Goal: Task Accomplishment & Management: Use online tool/utility

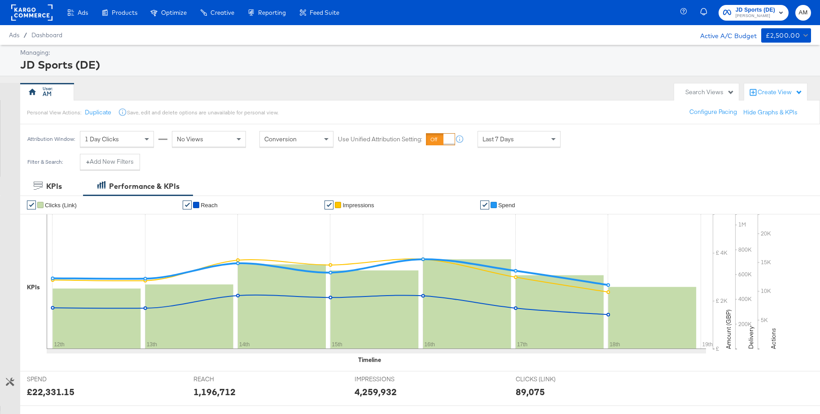
click at [19, 11] on rect at bounding box center [31, 12] width 41 height 16
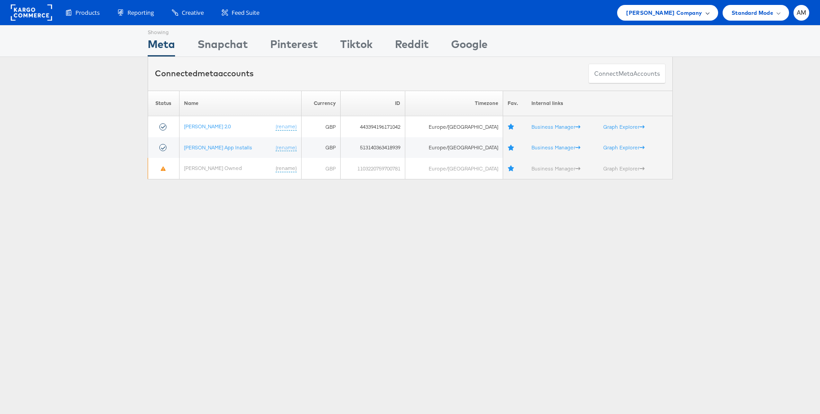
click at [675, 12] on span "[PERSON_NAME] Company" at bounding box center [664, 12] width 76 height 9
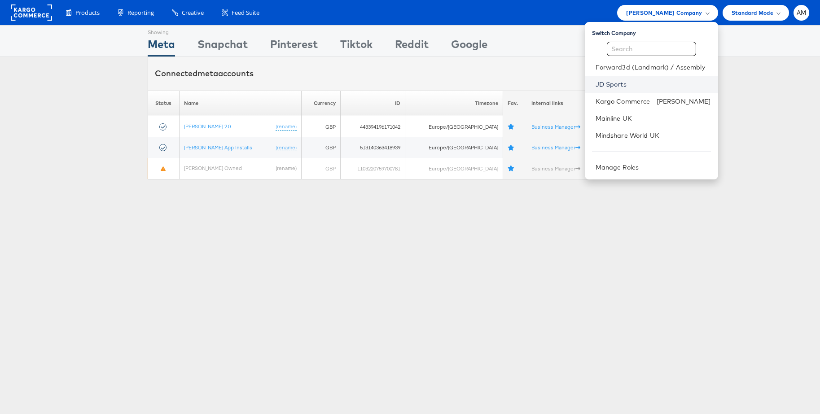
click at [616, 82] on link "JD Sports" at bounding box center [652, 84] width 115 height 9
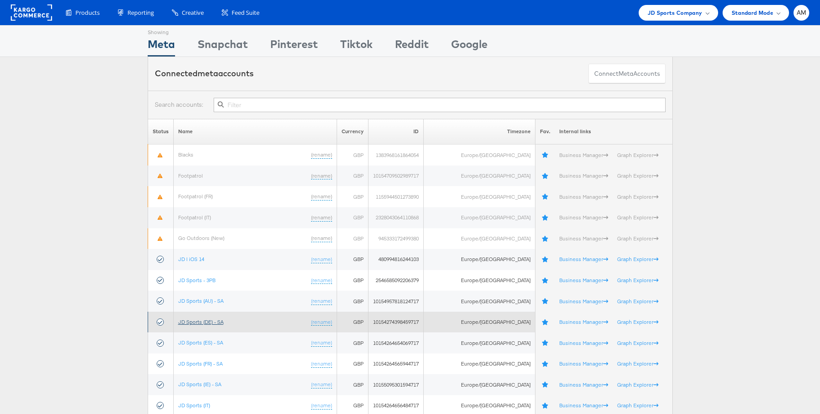
click at [214, 321] on link "JD Sports (DE) - SA" at bounding box center [200, 322] width 45 height 7
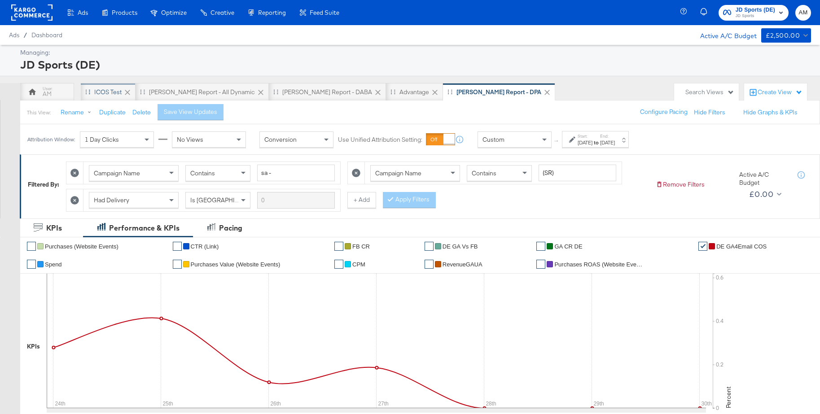
click at [110, 92] on div "iCOS Test" at bounding box center [107, 92] width 27 height 9
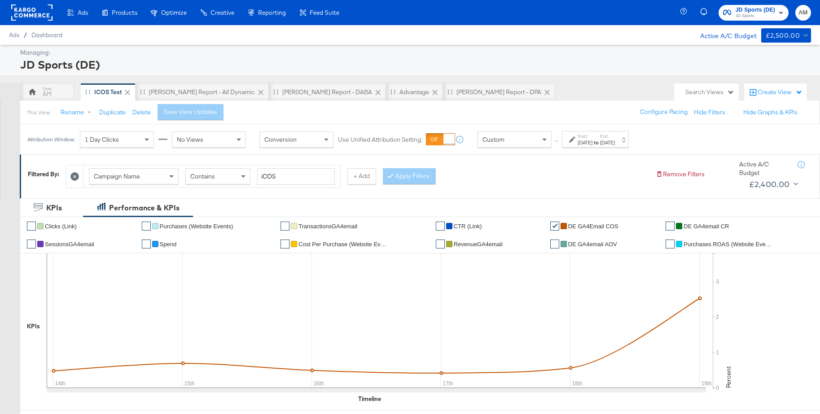
click at [751, 18] on span "JD Sports" at bounding box center [754, 16] width 39 height 7
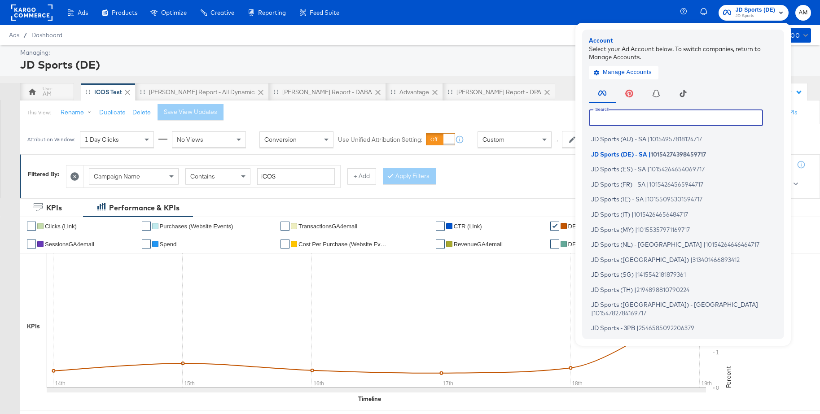
click at [618, 116] on input "text" at bounding box center [676, 117] width 174 height 16
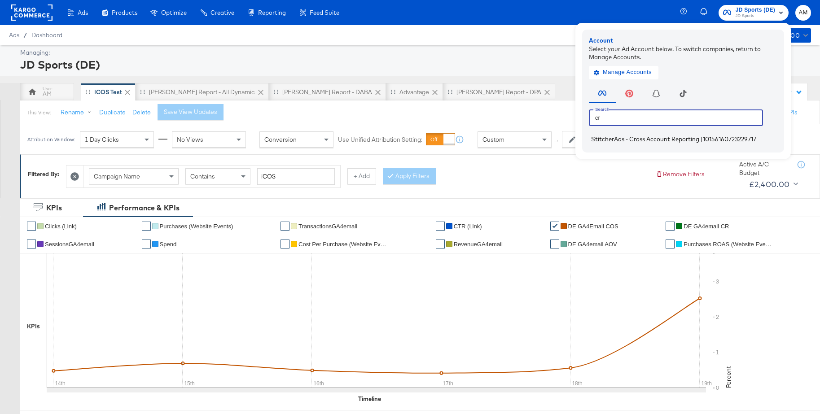
type input "cr"
click at [609, 136] on span "StitcherAds - Cross Account Reporting" at bounding box center [645, 139] width 108 height 7
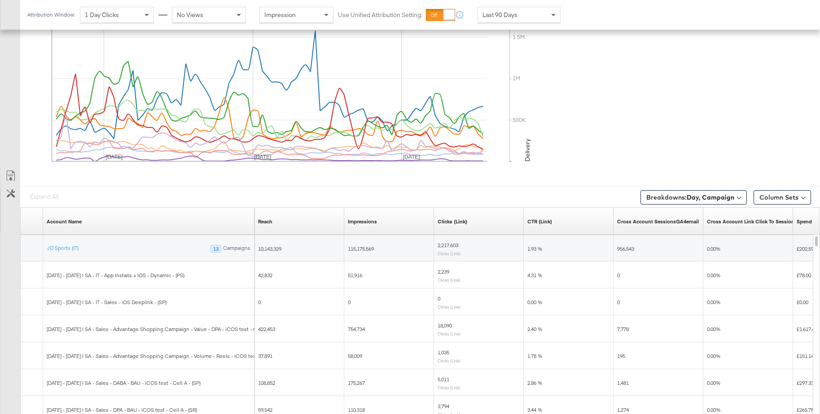
scroll to position [421, 0]
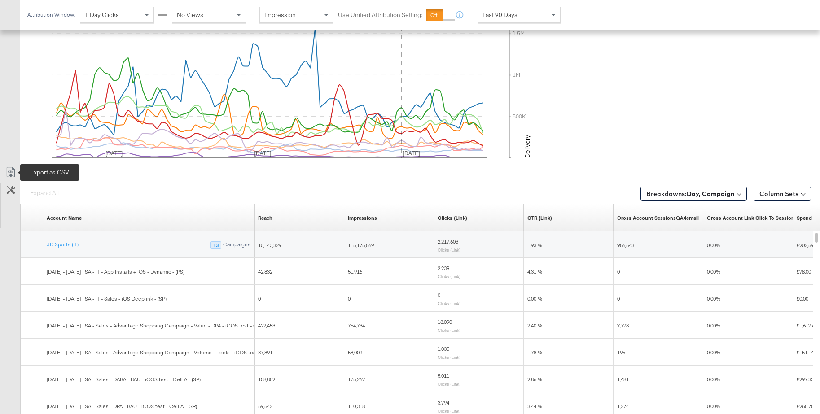
click at [11, 173] on icon at bounding box center [10, 172] width 11 height 11
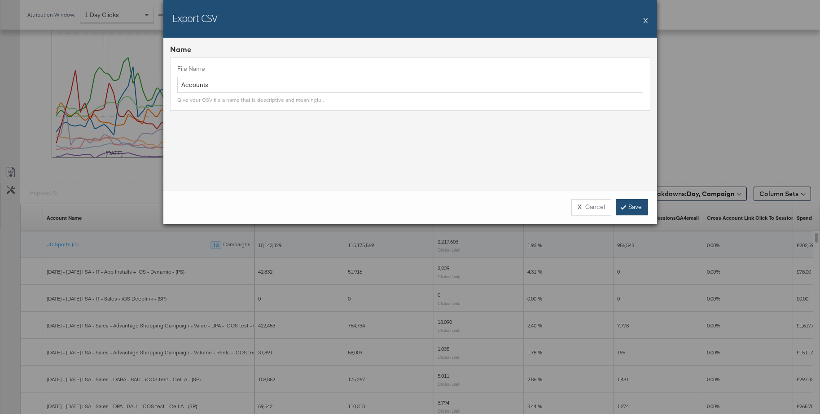
click at [624, 207] on icon at bounding box center [623, 206] width 3 height 5
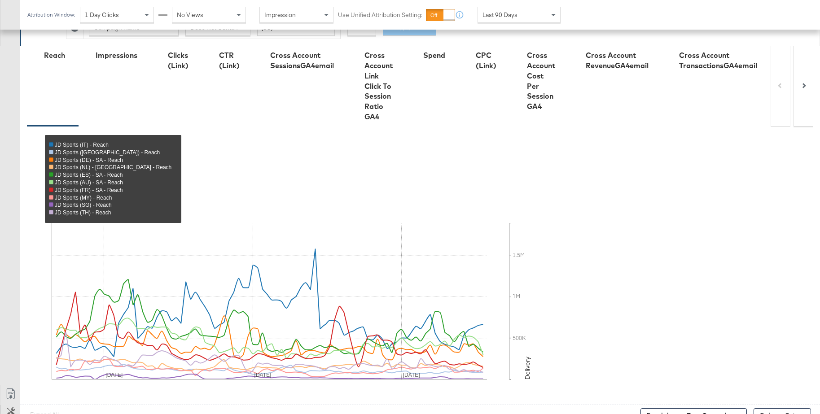
scroll to position [0, 0]
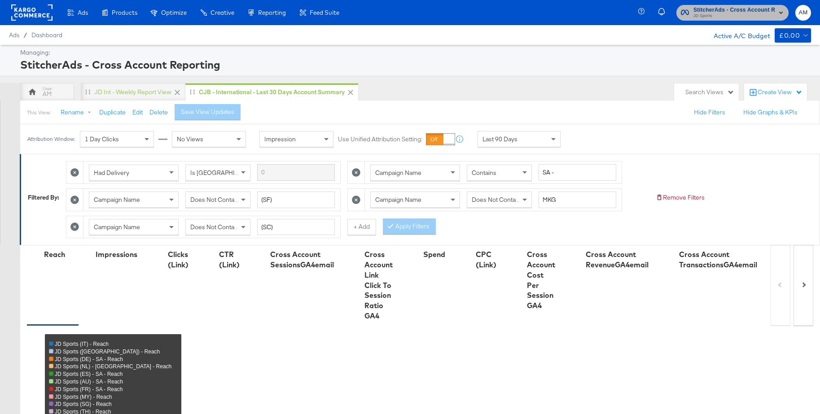
click at [747, 14] on span "JD Sports" at bounding box center [734, 16] width 82 height 7
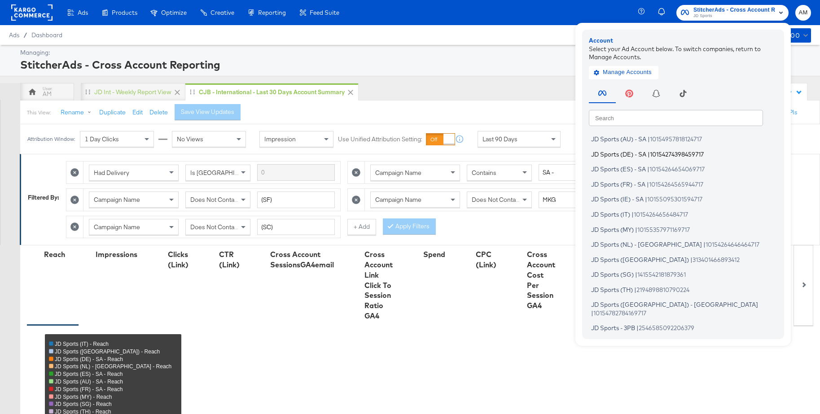
click at [634, 154] on span "JD Sports (DE) - SA" at bounding box center [618, 153] width 55 height 7
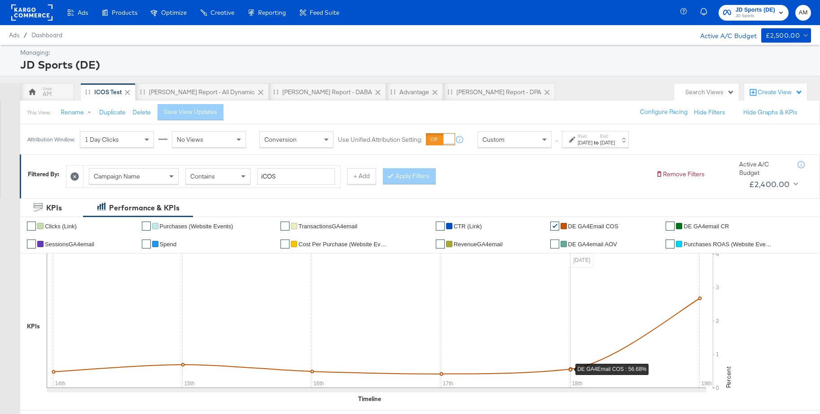
scroll to position [1, 0]
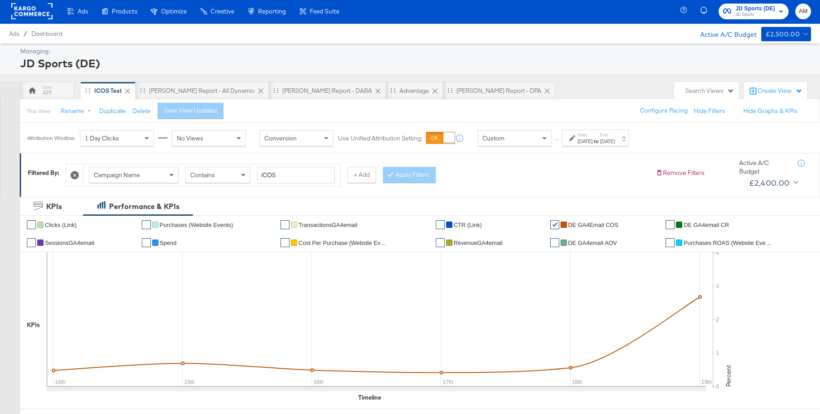
click at [592, 139] on div "[DATE]" at bounding box center [584, 141] width 15 height 7
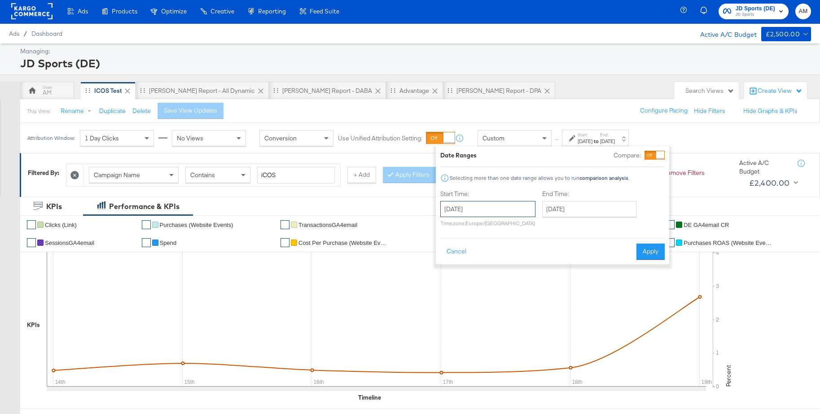
click at [490, 209] on input "[DATE]" at bounding box center [487, 209] width 95 height 16
click at [450, 231] on span "‹" at bounding box center [450, 227] width 14 height 13
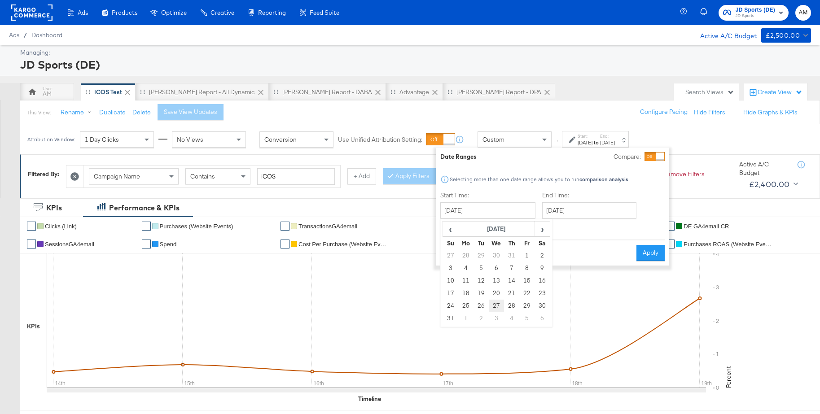
click at [495, 304] on td "27" at bounding box center [496, 306] width 15 height 13
type input "[DATE]"
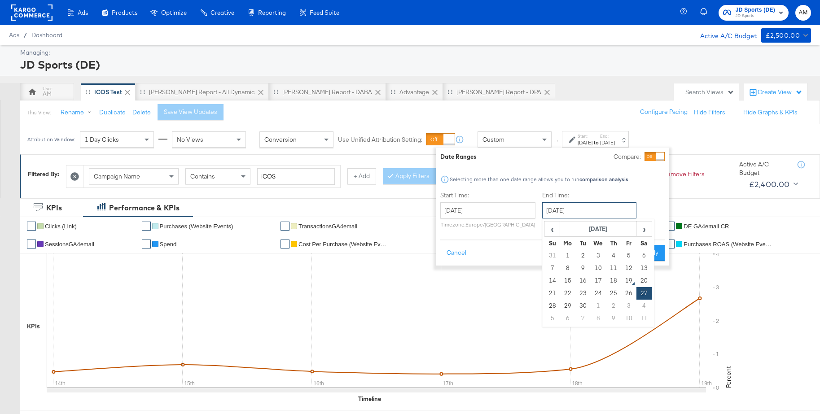
click at [582, 210] on input "[DATE]" at bounding box center [589, 210] width 94 height 16
click at [612, 282] on td "18" at bounding box center [613, 281] width 15 height 13
type input "[DATE]"
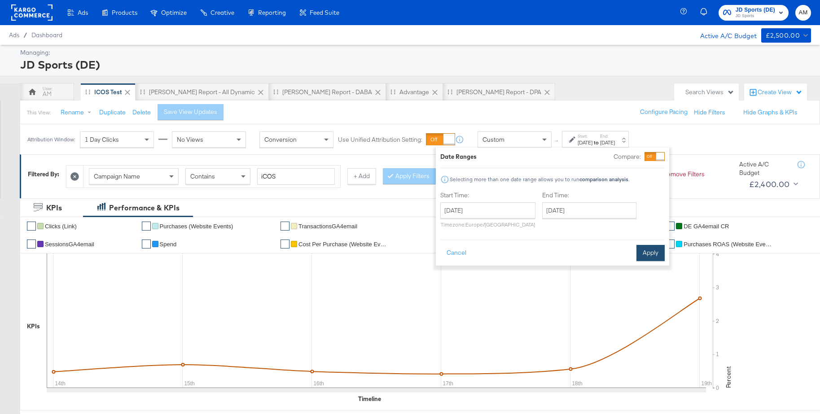
click at [649, 257] on button "Apply" at bounding box center [650, 253] width 28 height 16
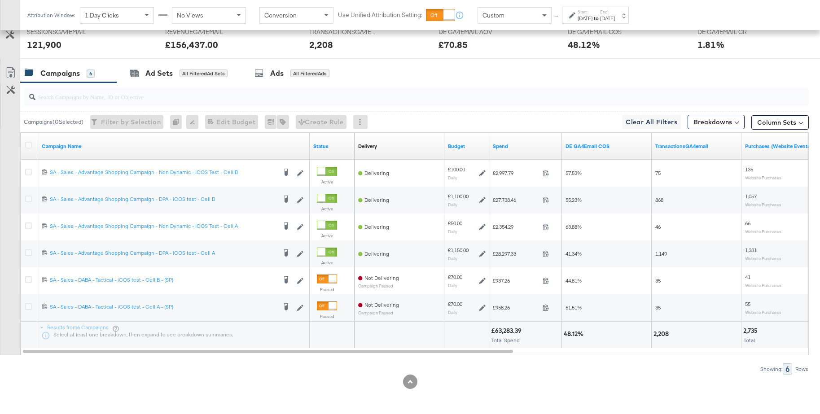
scroll to position [420, 0]
click at [237, 98] on input "search" at bounding box center [385, 92] width 701 height 17
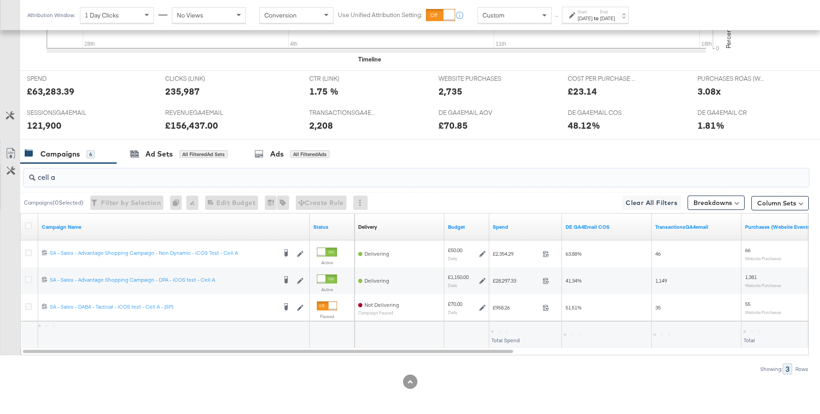
scroll to position [340, 0]
type input "cell b"
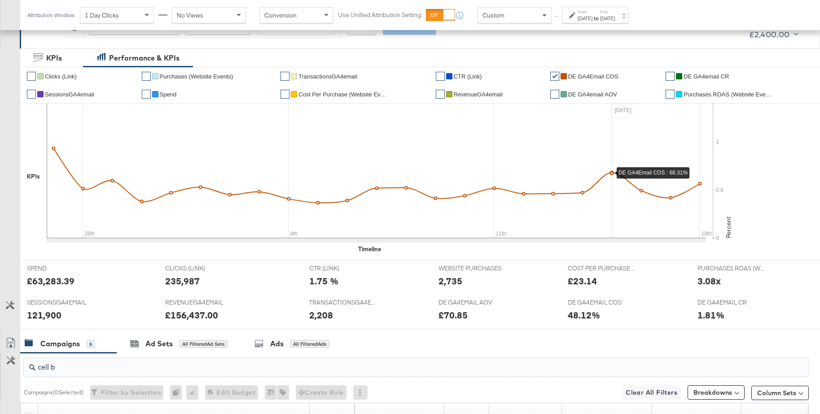
scroll to position [127, 0]
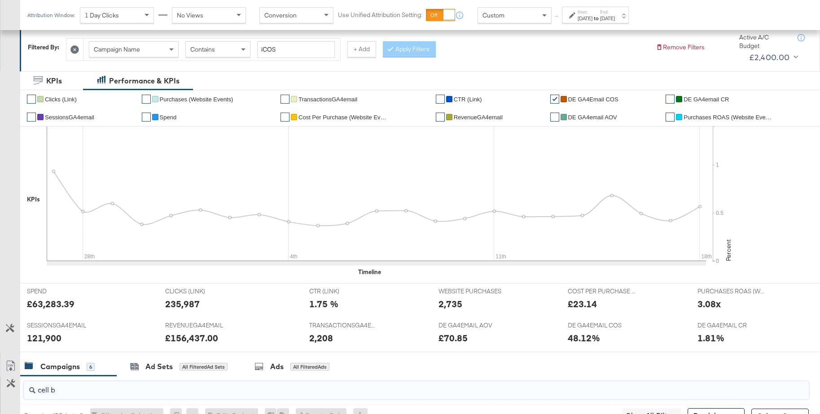
click at [166, 115] on span "Spend" at bounding box center [168, 117] width 17 height 7
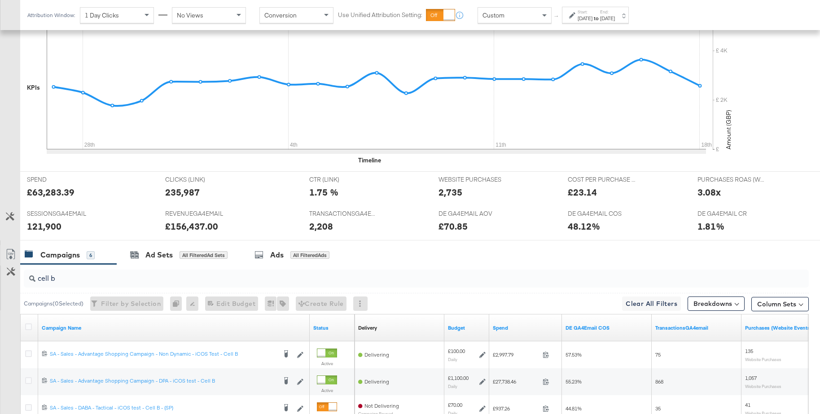
scroll to position [340, 0]
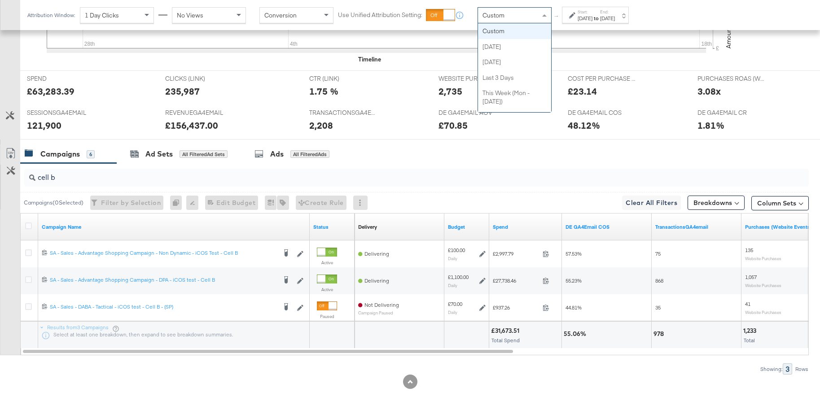
click at [512, 12] on div "Custom" at bounding box center [514, 15] width 73 height 15
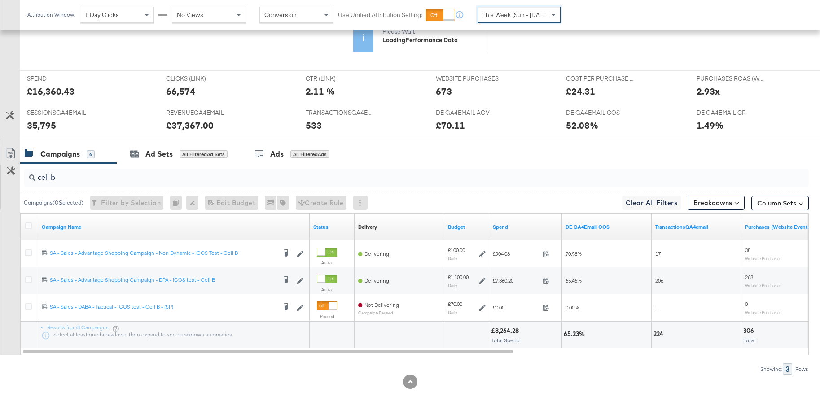
scroll to position [339, 0]
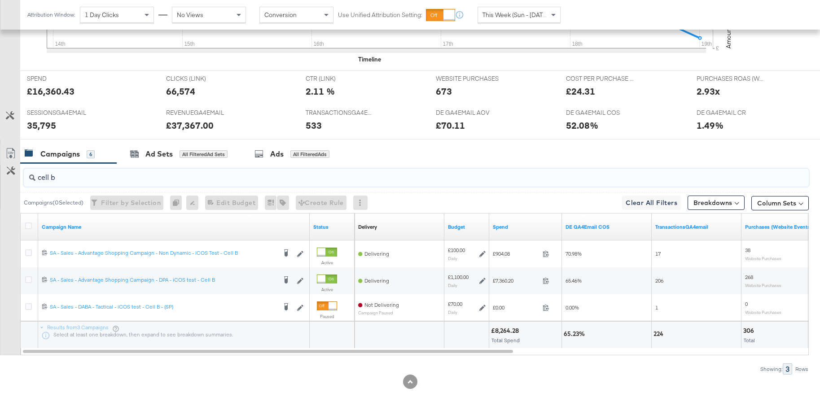
drag, startPoint x: 78, startPoint y: 177, endPoint x: 31, endPoint y: 175, distance: 47.6
click at [29, 175] on div "cell b" at bounding box center [416, 178] width 785 height 18
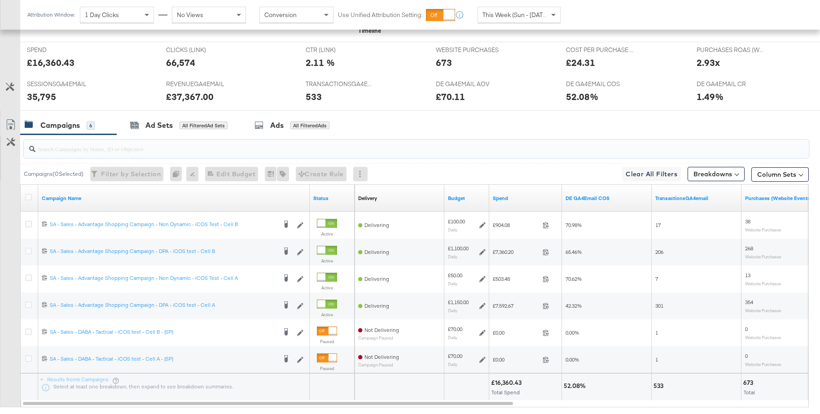
scroll to position [398, 0]
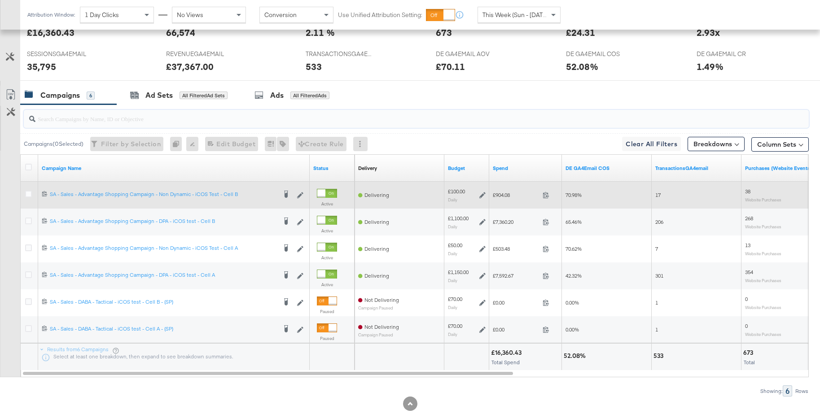
click at [482, 195] on icon at bounding box center [482, 195] width 6 height 6
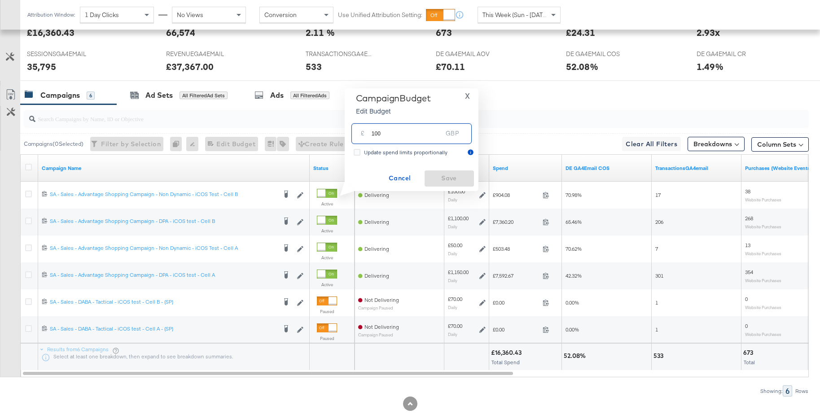
drag, startPoint x: 400, startPoint y: 133, endPoint x: 356, endPoint y: 131, distance: 44.5
click at [356, 131] on div "£ 100 GBP" at bounding box center [411, 133] width 120 height 20
type input "50"
click at [441, 177] on span "Save" at bounding box center [449, 178] width 42 height 11
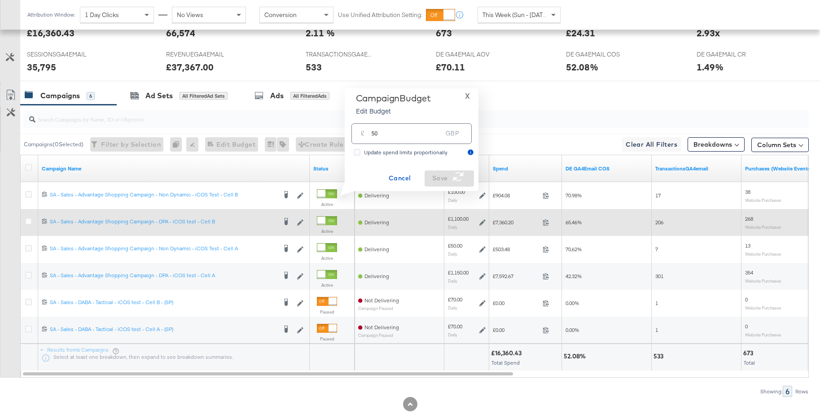
scroll to position [397, 0]
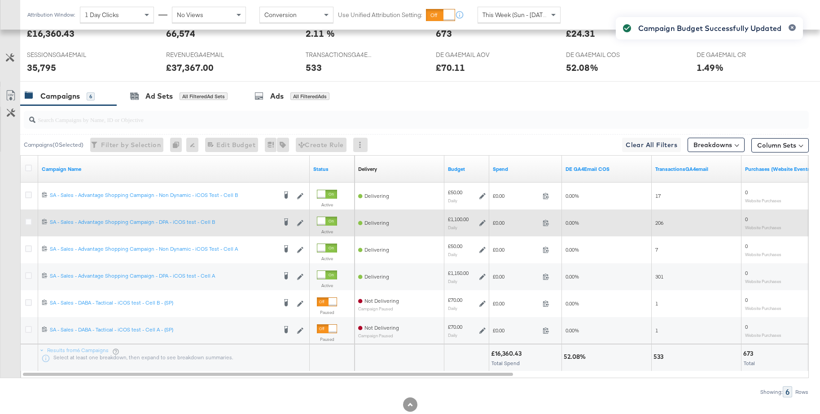
click at [482, 224] on icon at bounding box center [482, 223] width 6 height 6
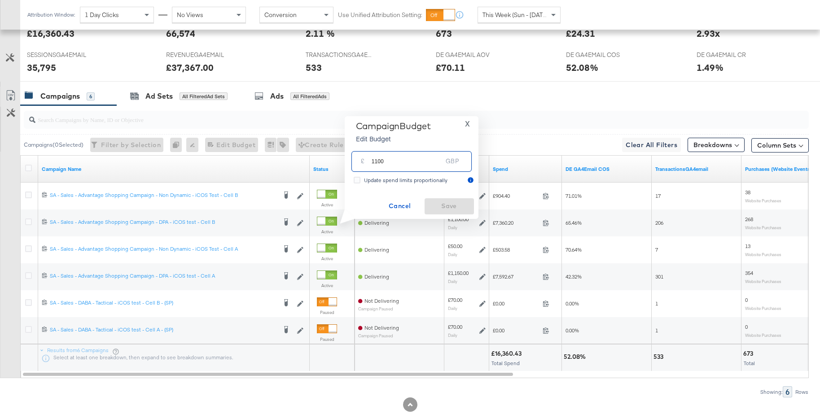
drag, startPoint x: 387, startPoint y: 164, endPoint x: 351, endPoint y: 160, distance: 36.6
click at [351, 160] on div "£ 1100 GBP" at bounding box center [411, 161] width 120 height 20
type input "1050"
click at [450, 205] on span "Save" at bounding box center [449, 206] width 42 height 11
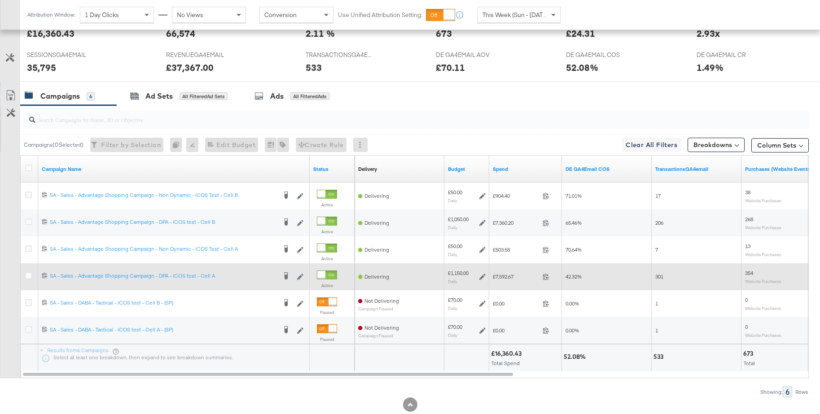
click at [481, 278] on icon at bounding box center [482, 277] width 6 height 6
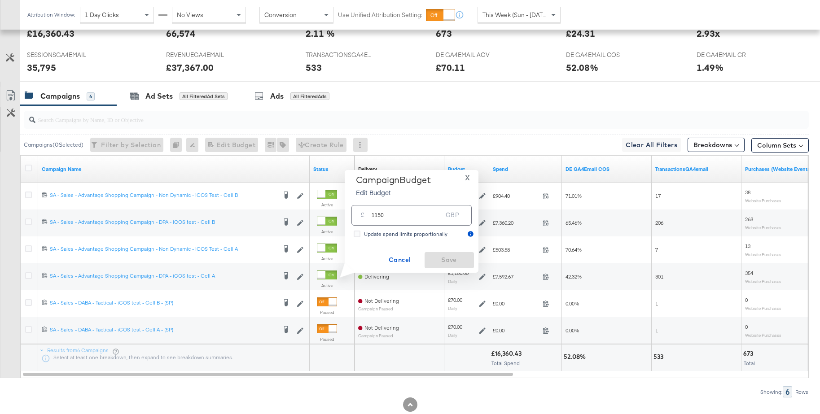
click at [466, 176] on span "X" at bounding box center [467, 177] width 5 height 13
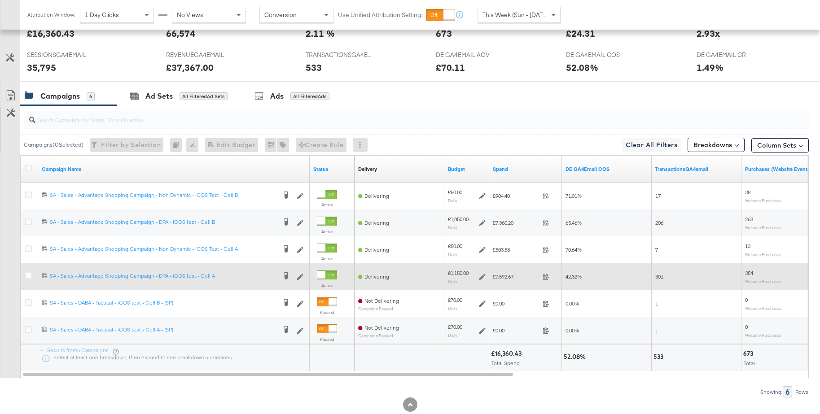
click at [482, 278] on icon at bounding box center [482, 277] width 6 height 6
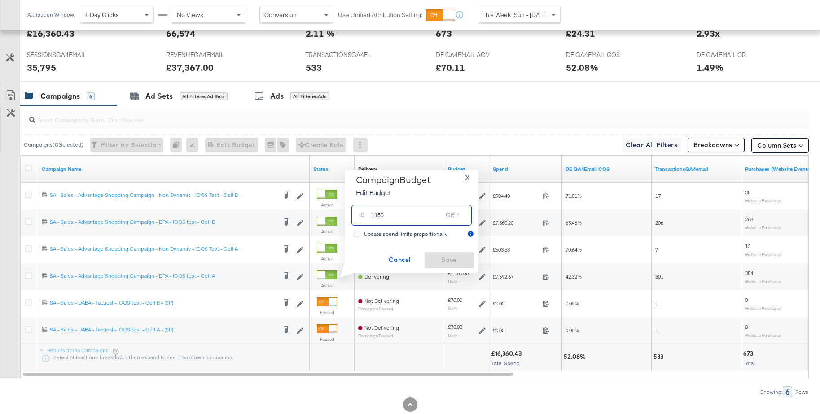
drag, startPoint x: 401, startPoint y: 218, endPoint x: 367, endPoint y: 214, distance: 33.9
click at [367, 214] on div "£ 1150 GBP" at bounding box center [411, 215] width 120 height 20
type input "1050"
click at [448, 257] on span "Save" at bounding box center [449, 259] width 42 height 11
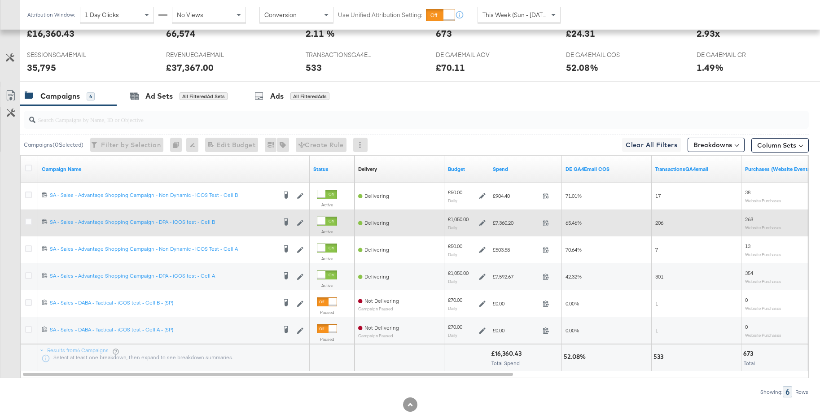
click at [481, 223] on icon at bounding box center [482, 223] width 6 height 6
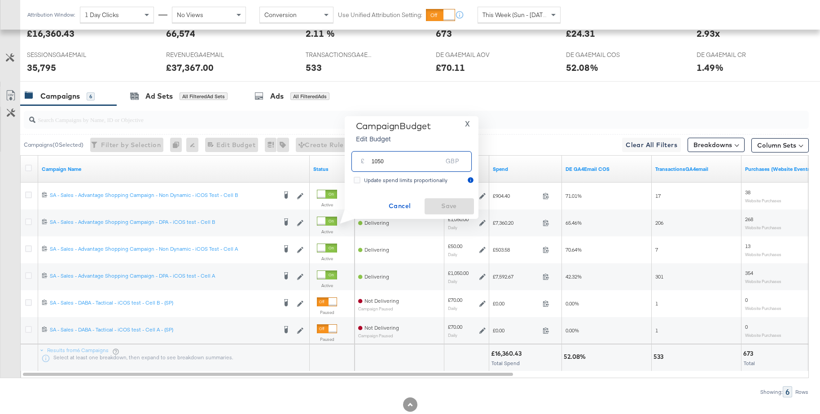
drag, startPoint x: 395, startPoint y: 163, endPoint x: 359, endPoint y: 162, distance: 35.9
click at [359, 162] on div "£ 1050 GBP" at bounding box center [411, 161] width 120 height 20
click at [468, 125] on span "X" at bounding box center [467, 124] width 5 height 13
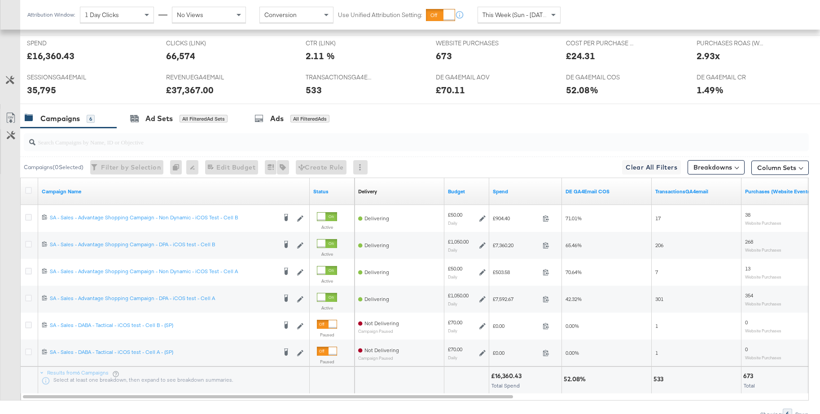
scroll to position [386, 0]
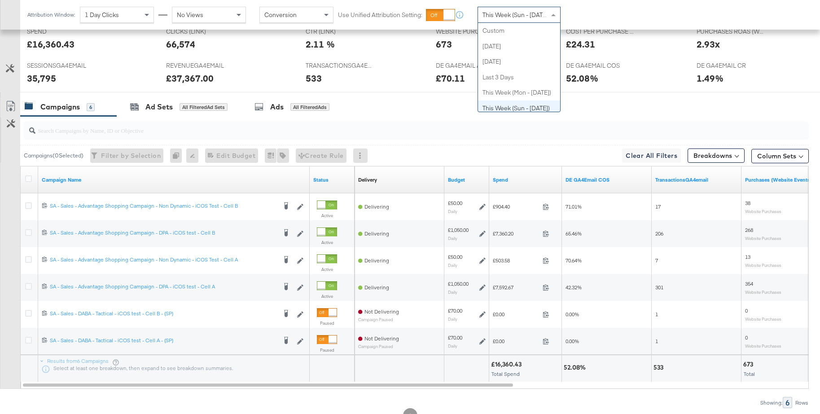
click at [490, 22] on div "This Week (Sun - [DATE])" at bounding box center [519, 14] width 82 height 15
drag, startPoint x: 506, startPoint y: 32, endPoint x: 518, endPoint y: 31, distance: 12.6
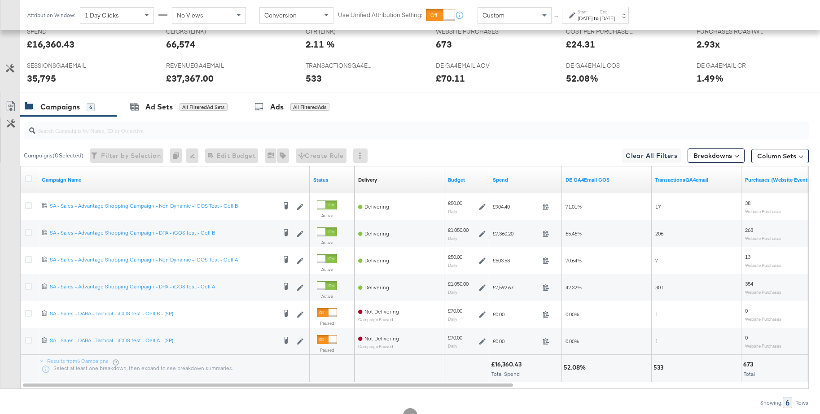
click at [592, 16] on div "[DATE]" at bounding box center [584, 18] width 15 height 7
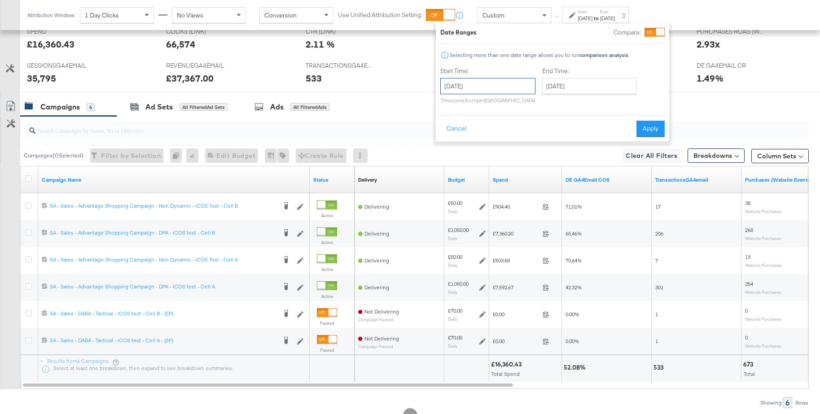
click at [488, 83] on input "[DATE]" at bounding box center [487, 86] width 95 height 16
click at [449, 157] on td "14" at bounding box center [450, 156] width 15 height 13
type input "[DATE]"
drag, startPoint x: 579, startPoint y: 86, endPoint x: 609, endPoint y: 153, distance: 72.7
click at [580, 86] on input "[DATE]" at bounding box center [589, 86] width 94 height 16
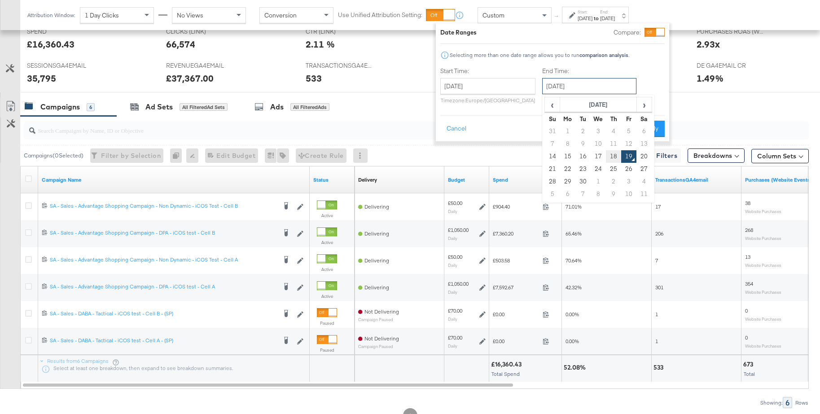
scroll to position [384, 0]
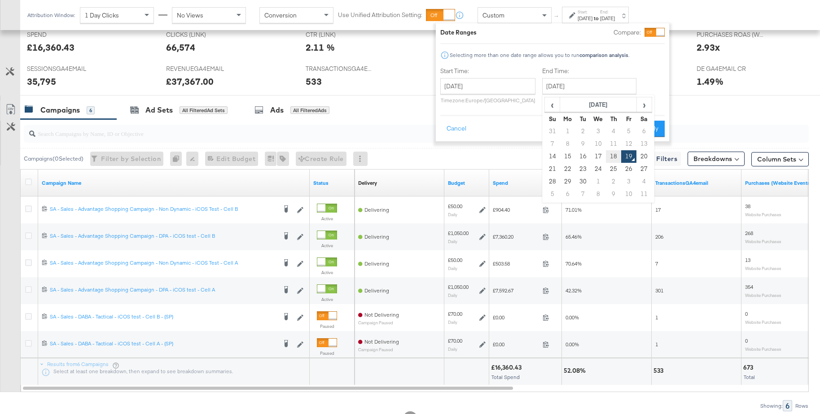
click at [611, 157] on td "18" at bounding box center [613, 156] width 15 height 13
type input "[DATE]"
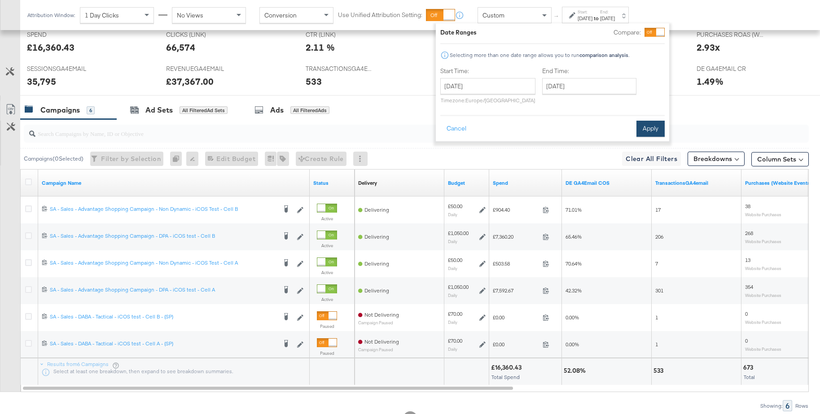
click at [651, 131] on button "Apply" at bounding box center [650, 129] width 28 height 16
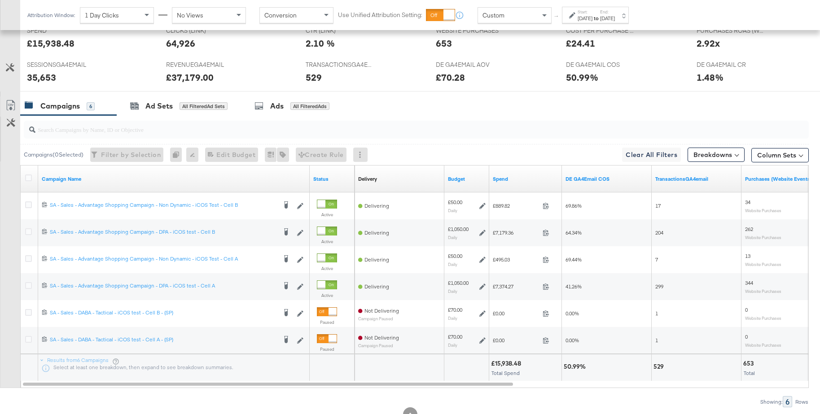
scroll to position [388, 0]
click at [245, 133] on input "search" at bounding box center [385, 125] width 701 height 17
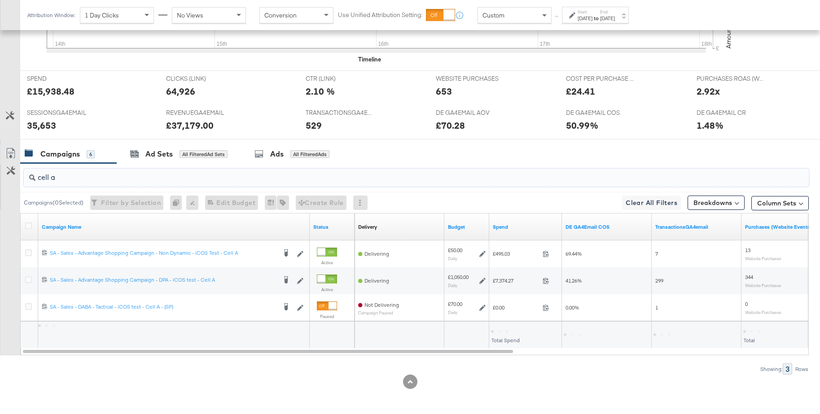
scroll to position [340, 0]
type input "cell b"
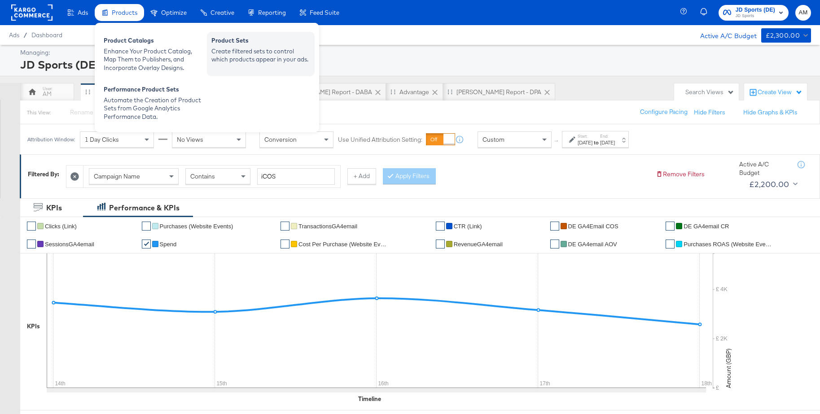
click at [226, 47] on div "Create filtered sets to control which products appear in your ads." at bounding box center [260, 55] width 99 height 17
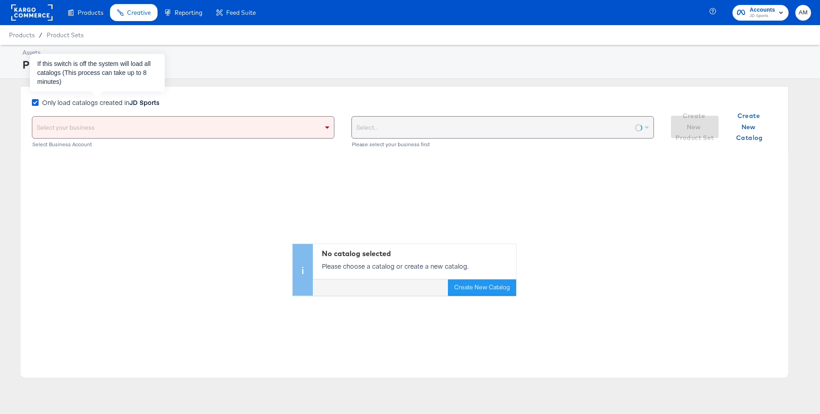
click at [37, 102] on icon at bounding box center [35, 102] width 7 height 7
click at [0, 0] on input "Only load catalogs created in JD Sports" at bounding box center [0, 0] width 0 height 0
click at [50, 127] on div "Select your business" at bounding box center [183, 128] width 302 height 22
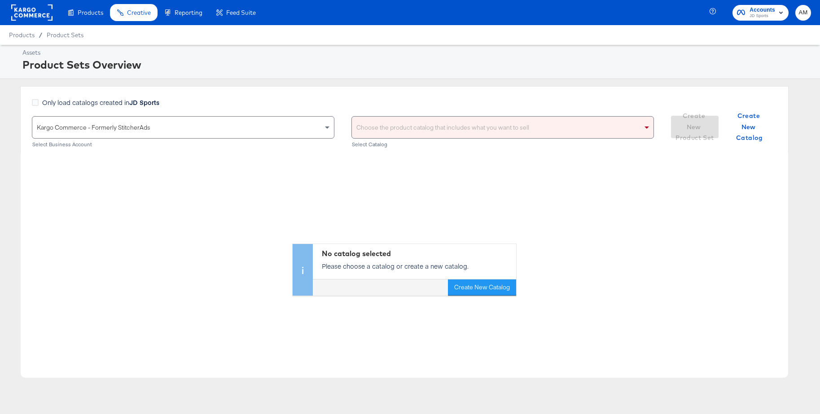
drag, startPoint x: 53, startPoint y: 150, endPoint x: 137, endPoint y: 149, distance: 83.5
click at [421, 130] on div "Choose the product catalog that includes what you want to sell" at bounding box center [503, 128] width 302 height 22
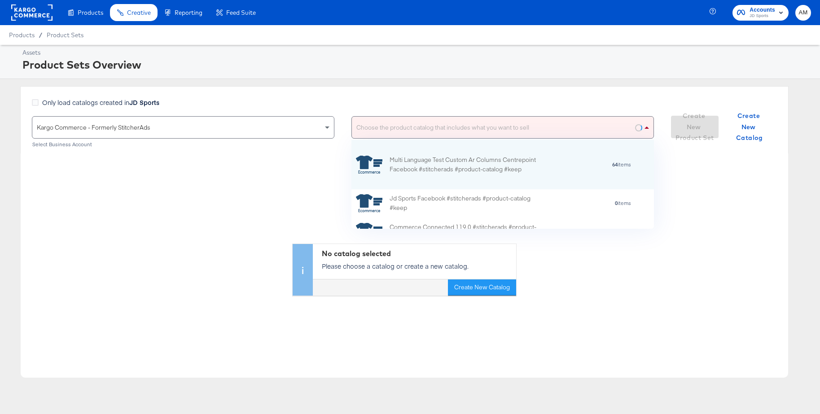
scroll to position [89, 302]
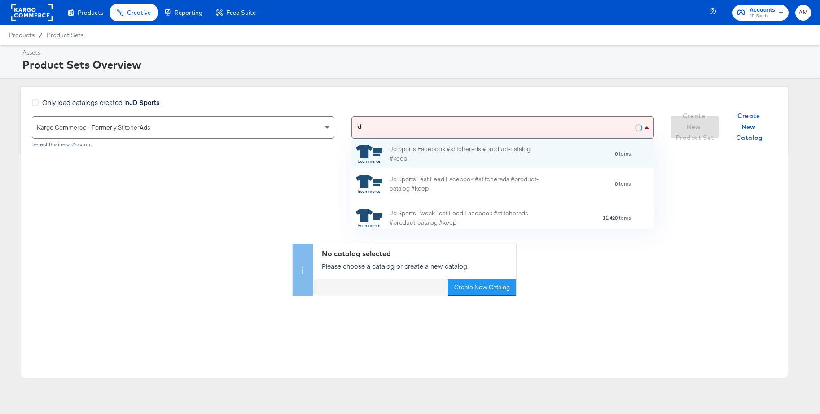
type input "j"
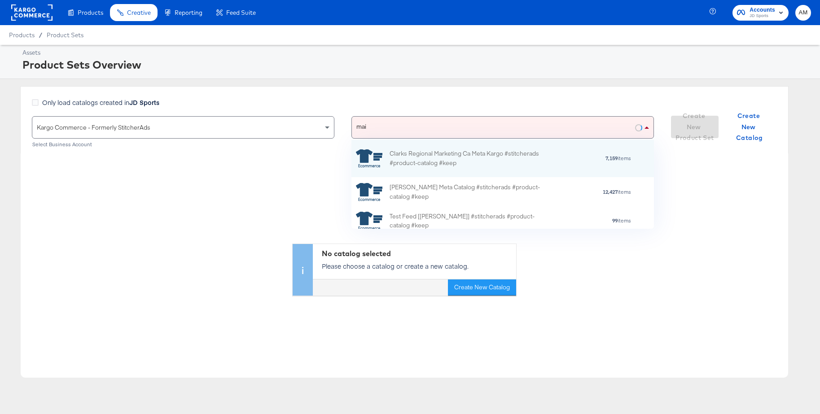
type input "main"
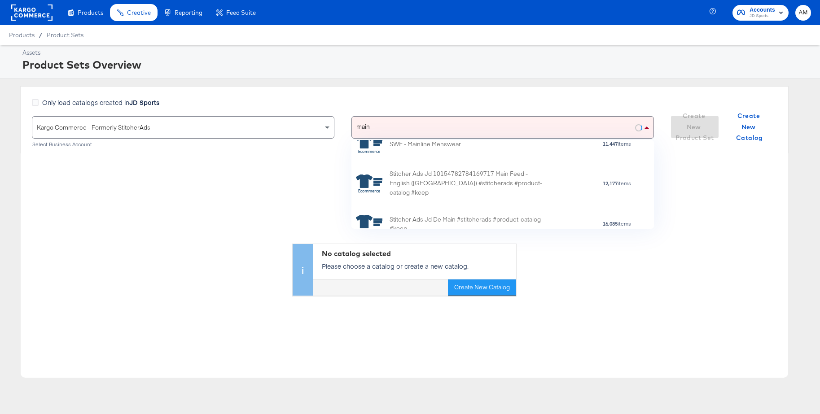
scroll to position [245, 0]
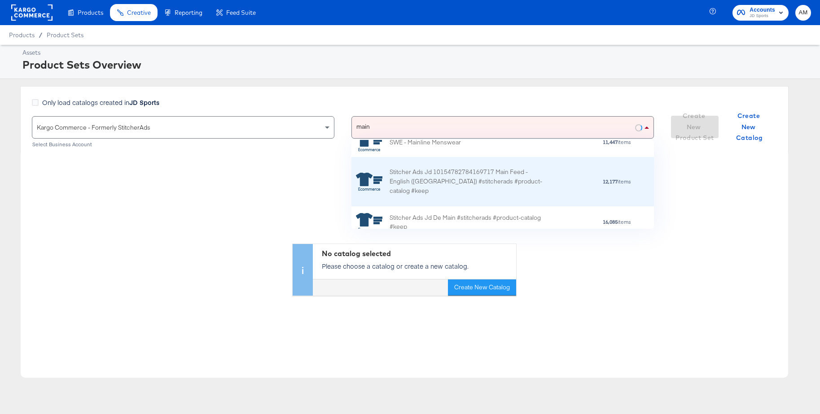
click at [497, 181] on div "Stitcher Ads Jd 10154782784169717 Main Feed - English ([GEOGRAPHIC_DATA]) #stit…" at bounding box center [467, 181] width 157 height 28
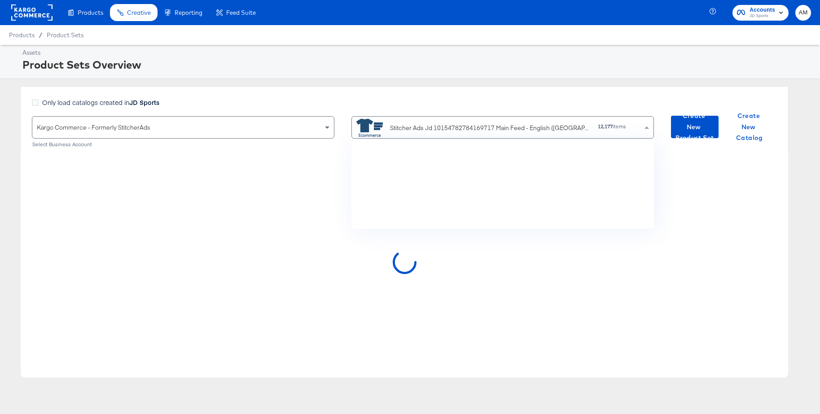
scroll to position [89, 302]
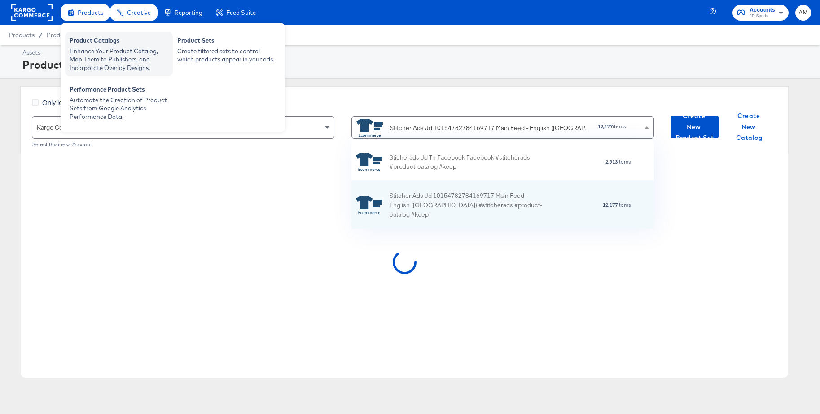
click at [90, 46] on div "Product Catalogs" at bounding box center [119, 41] width 99 height 11
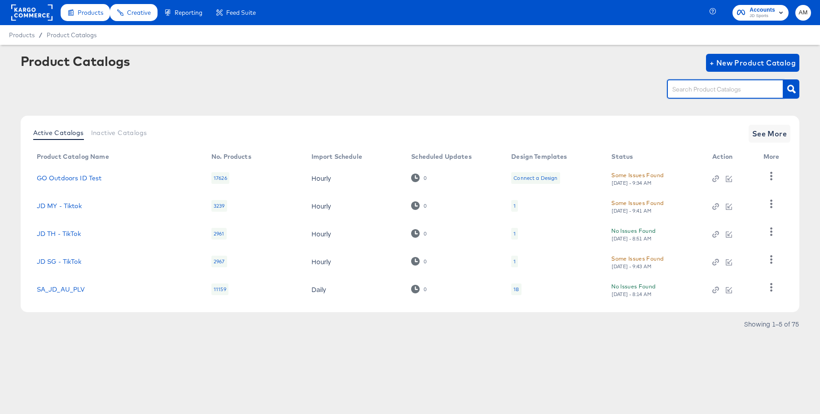
click at [740, 92] on input "text" at bounding box center [718, 89] width 96 height 10
click at [758, 140] on button "See More" at bounding box center [769, 134] width 42 height 18
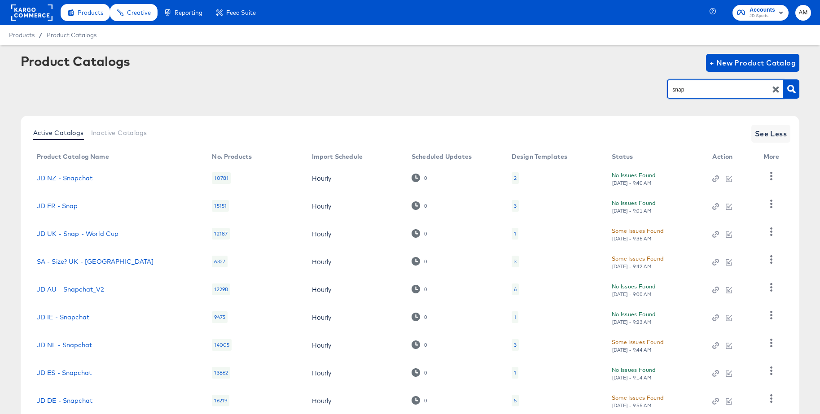
click at [671, 91] on input "snap" at bounding box center [718, 89] width 96 height 10
type input "uk - sn"
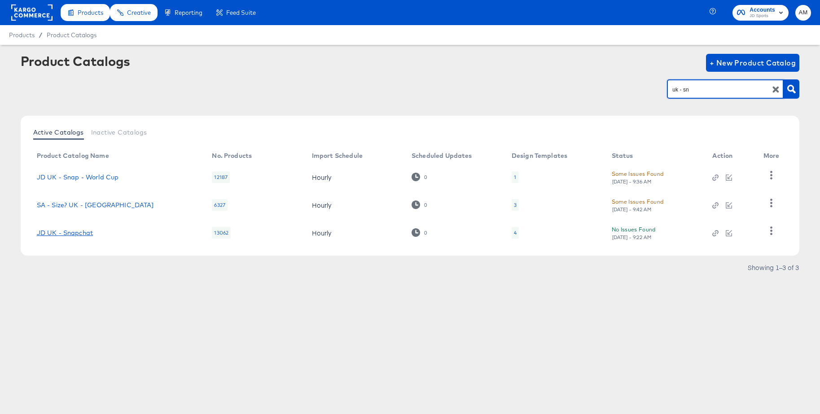
click at [68, 230] on link "JD UK - Snapchat" at bounding box center [65, 232] width 56 height 7
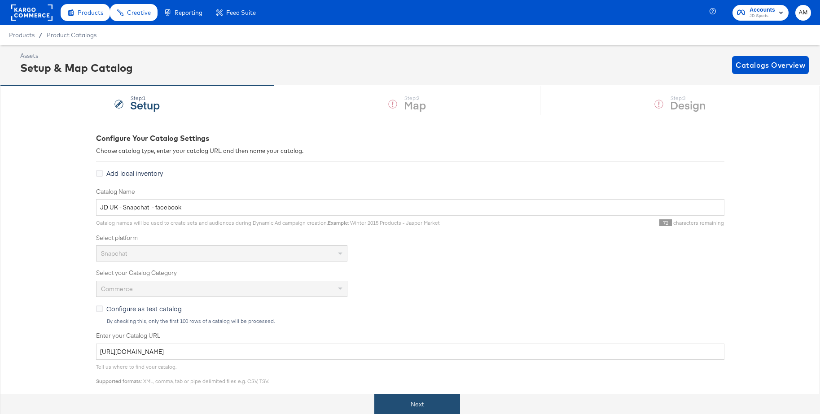
click at [412, 406] on button "Next" at bounding box center [417, 404] width 86 height 20
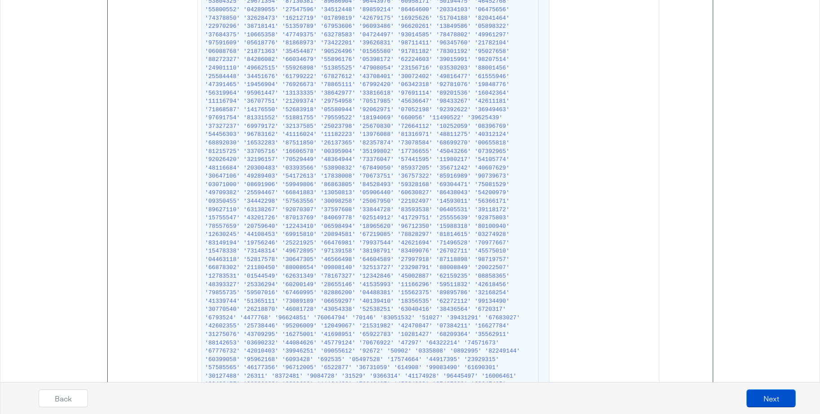
scroll to position [4042, 0]
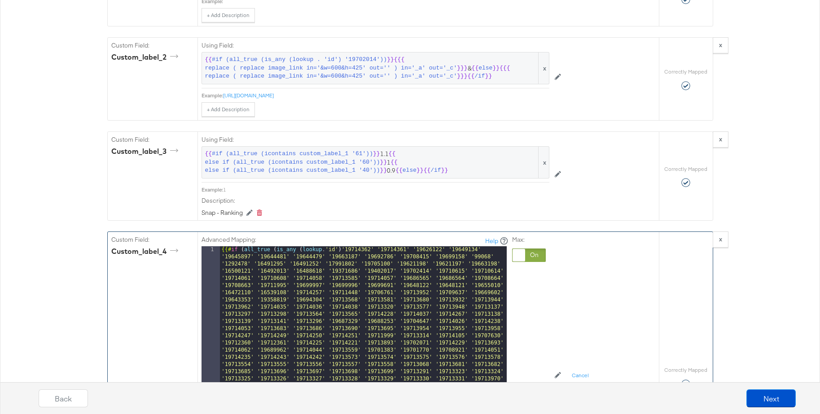
scroll to position [1987, 0]
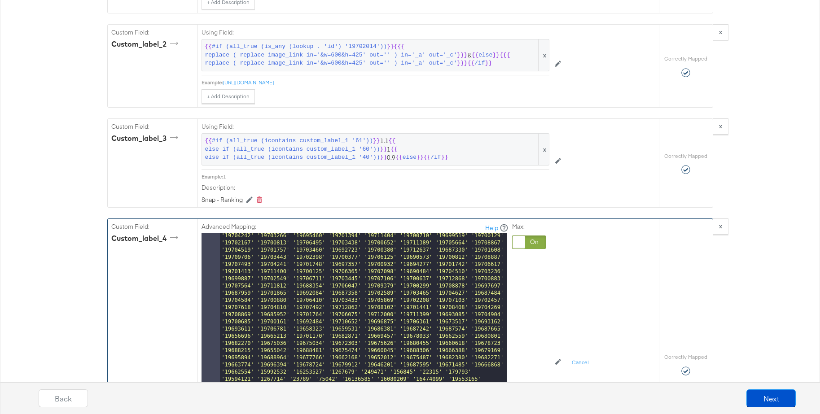
scroll to position [551, 0]
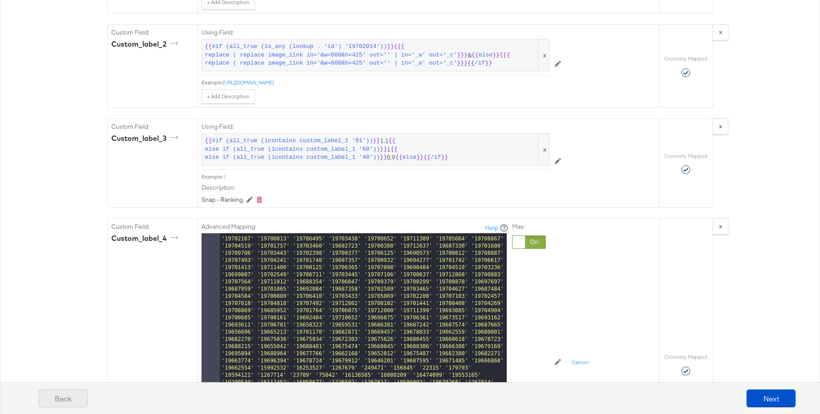
click at [63, 395] on button "Back" at bounding box center [63, 398] width 49 height 18
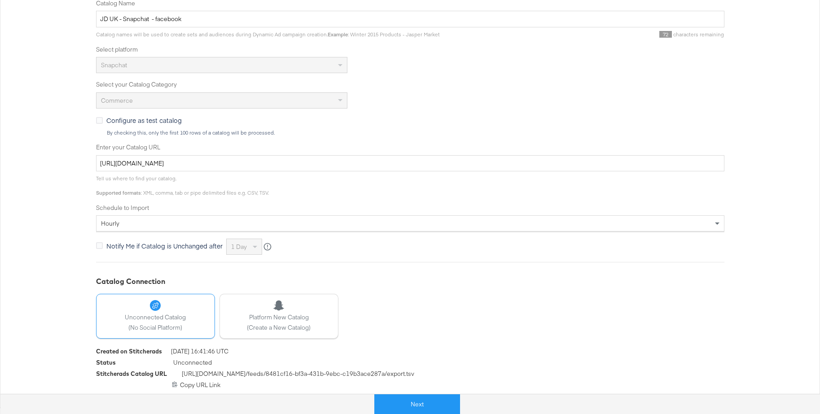
scroll to position [0, 0]
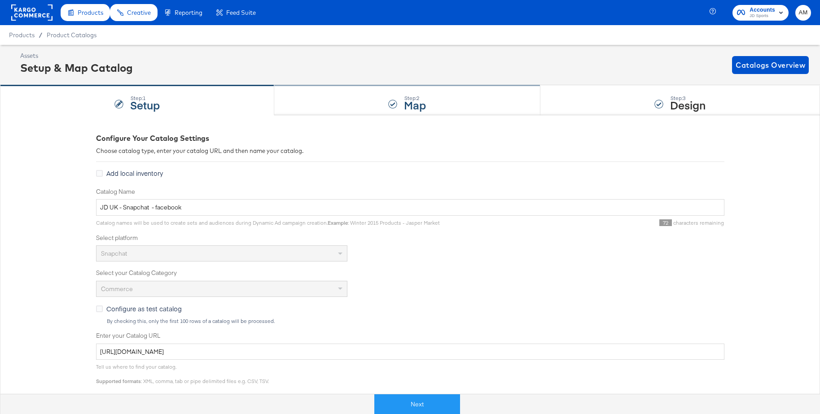
click at [399, 101] on div "Step: 2 Map" at bounding box center [407, 101] width 266 height 30
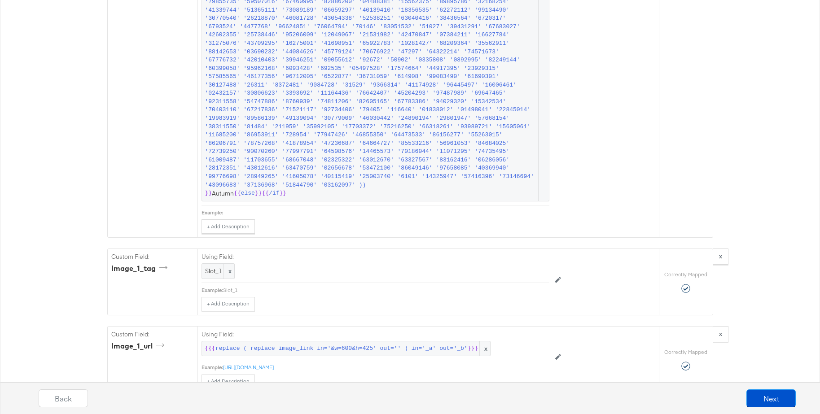
scroll to position [4107, 0]
